Goal: Book appointment/travel/reservation

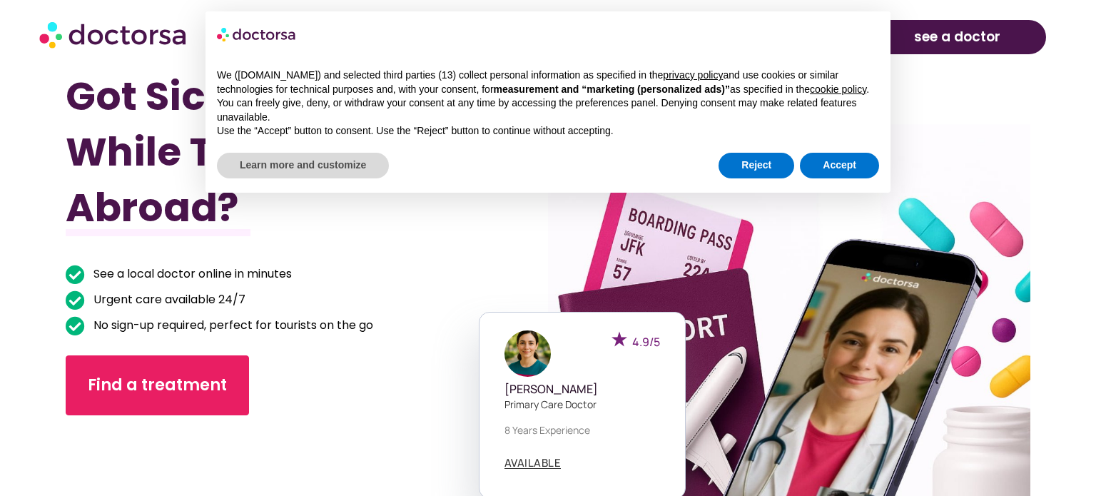
scroll to position [2162, 0]
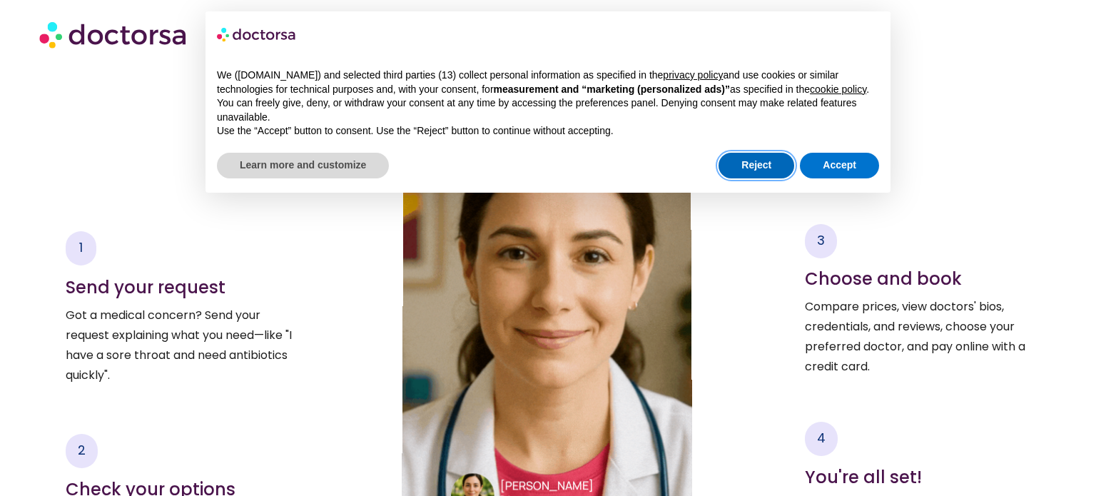
click at [774, 168] on button "Reject" at bounding box center [756, 166] width 76 height 26
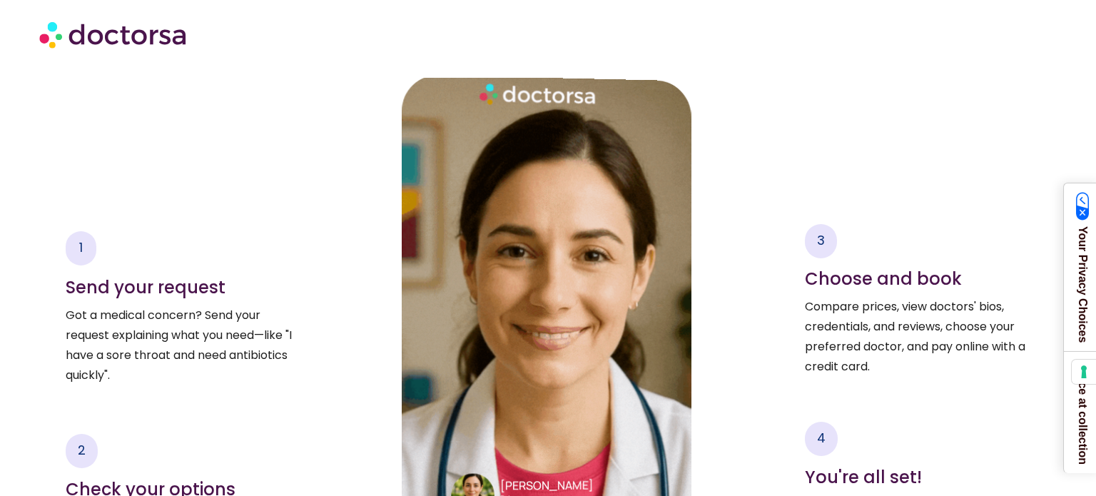
click at [928, 269] on h4 "Choose and book" at bounding box center [917, 279] width 225 height 21
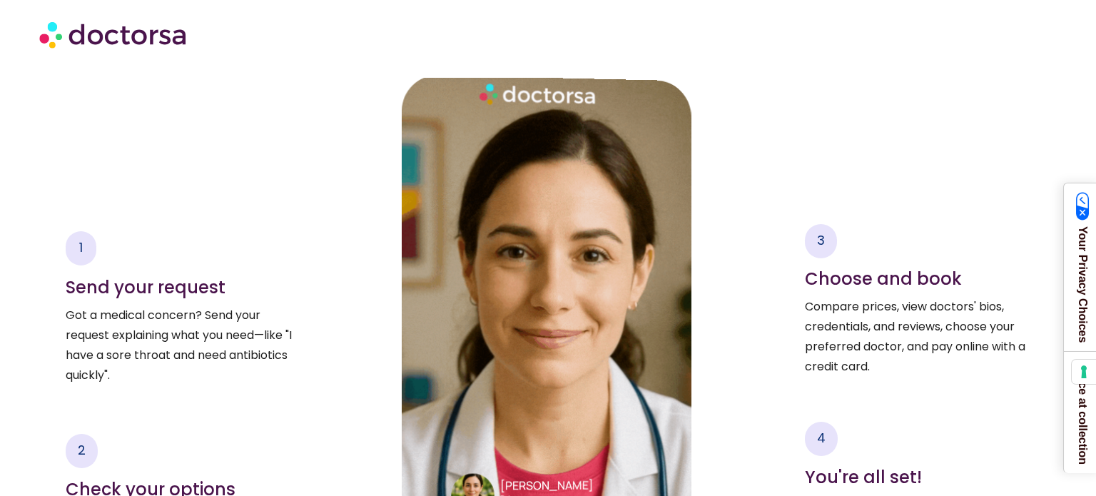
click at [928, 269] on h4 "Choose and book" at bounding box center [917, 279] width 225 height 21
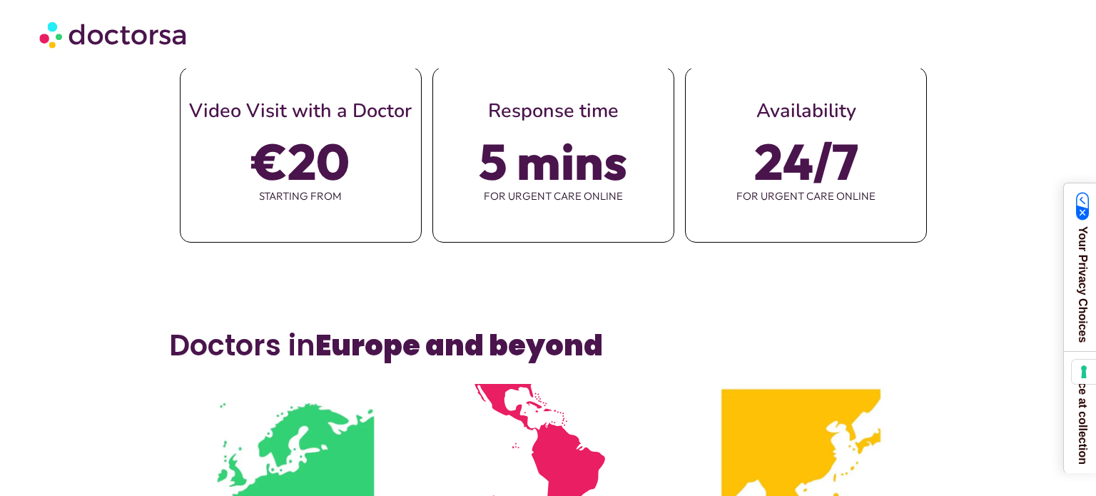
scroll to position [0, 0]
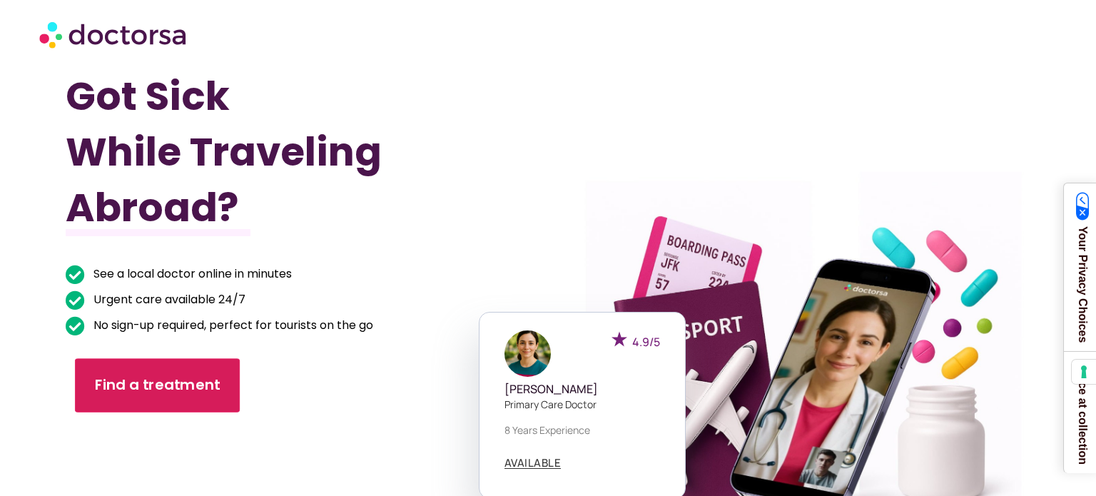
click at [162, 377] on span "Find a treatment" at bounding box center [158, 385] width 126 height 21
